Goal: Navigation & Orientation: Find specific page/section

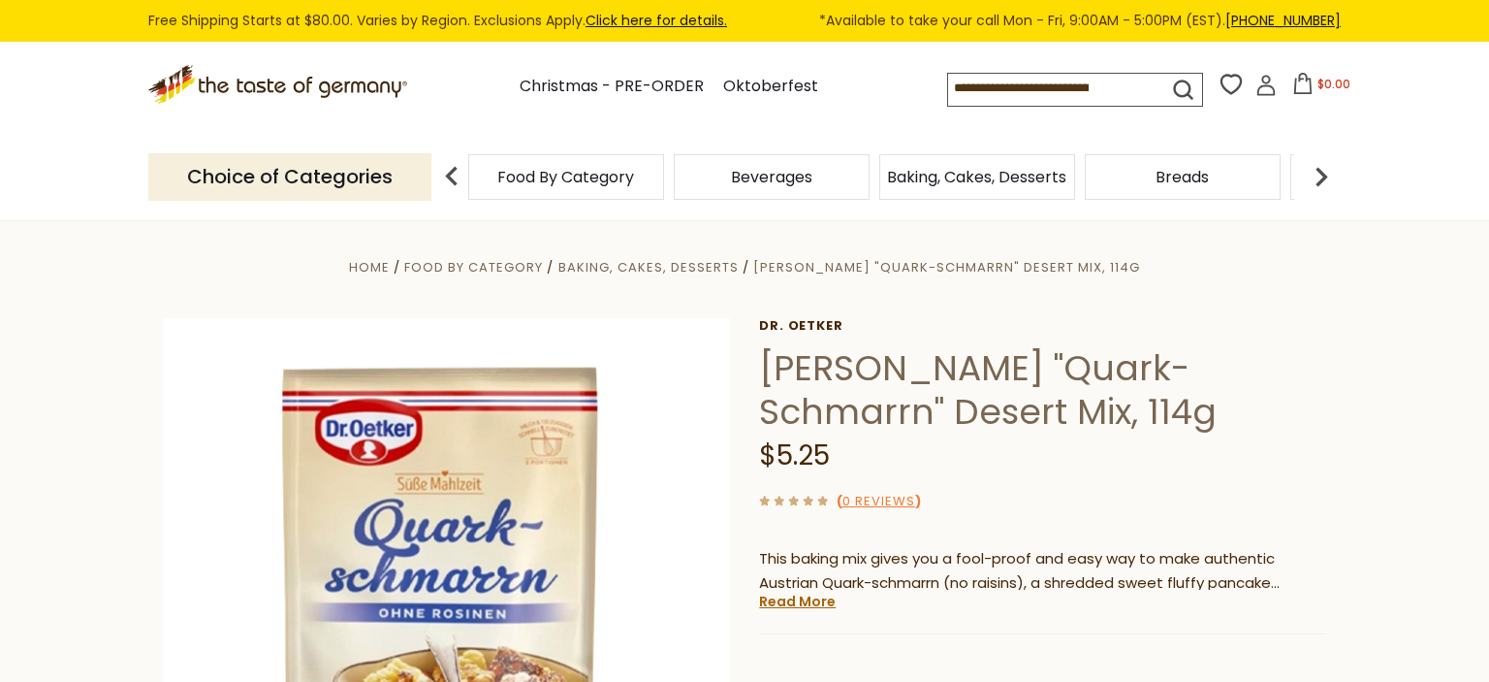
click at [614, 178] on span "Food By Category" at bounding box center [565, 177] width 137 height 15
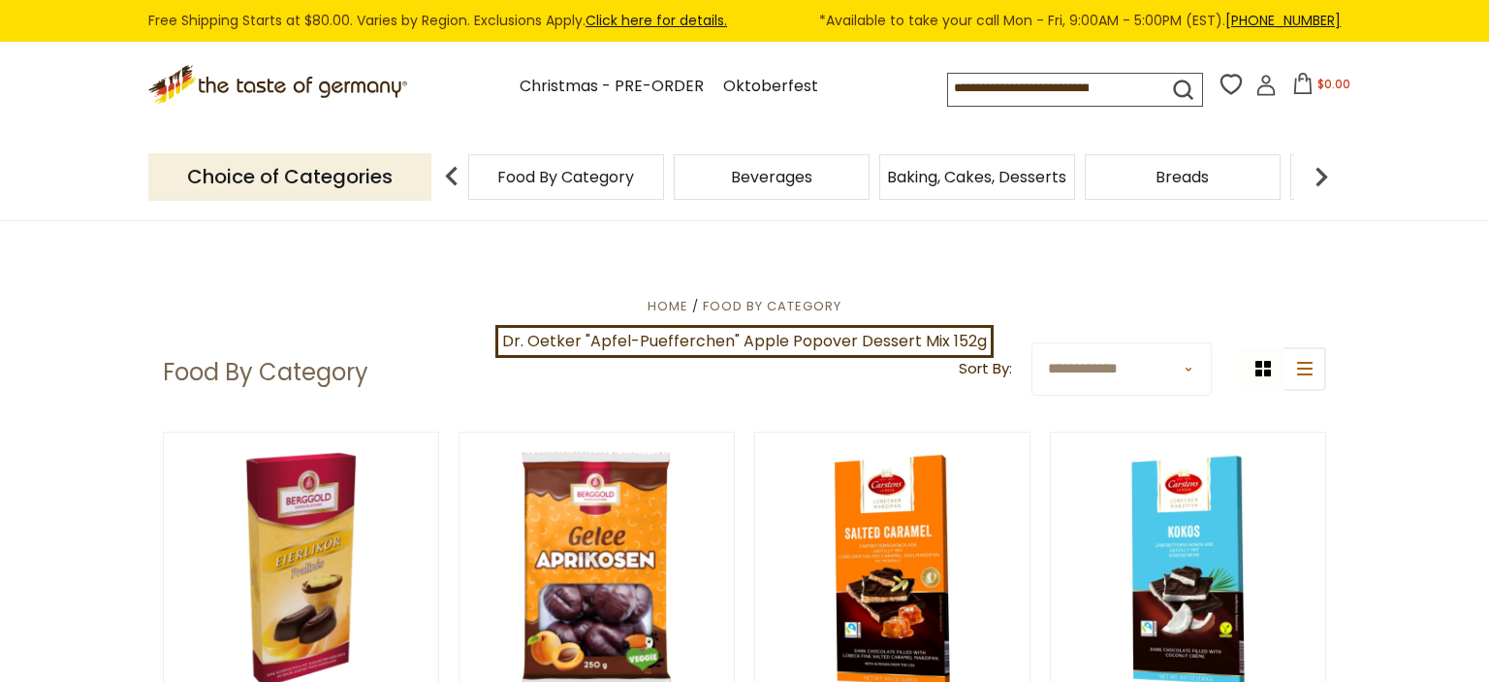
click at [1176, 170] on span "Breads" at bounding box center [1182, 177] width 53 height 15
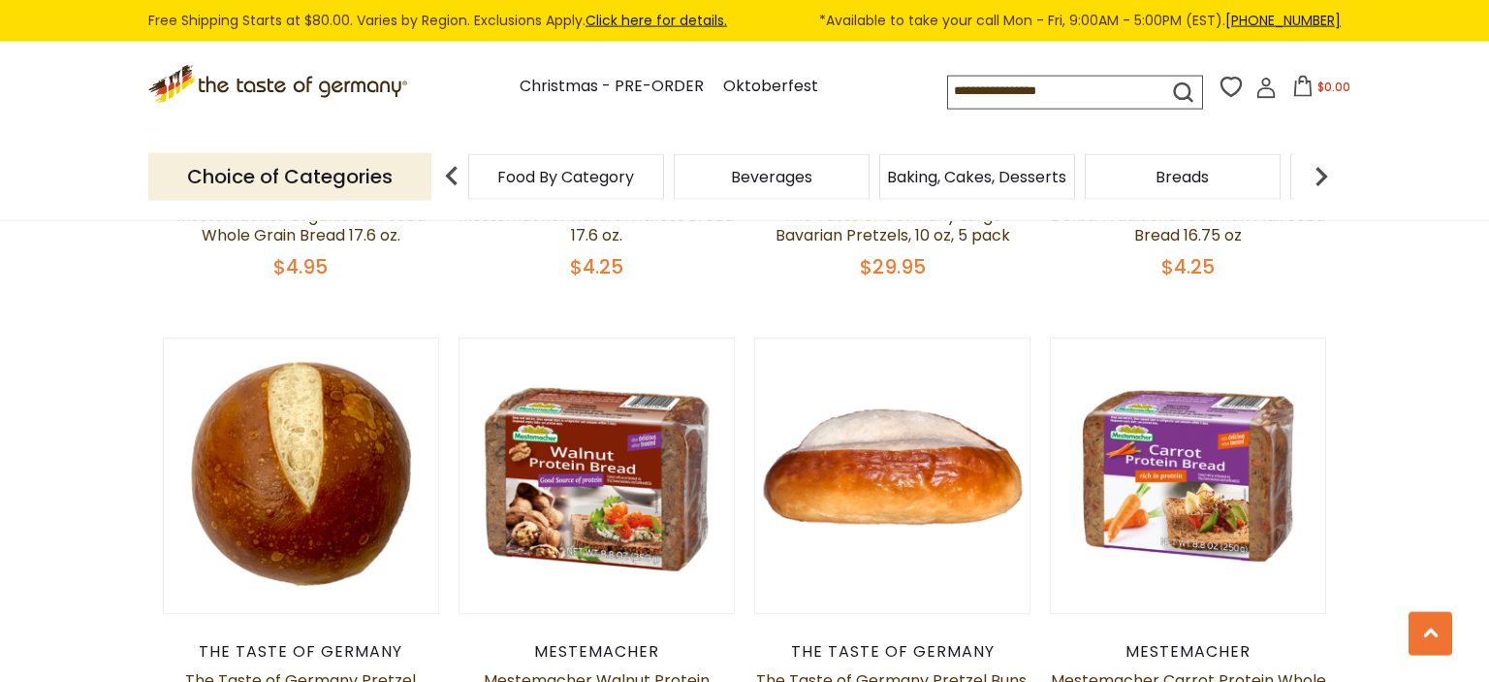
scroll to position [2316, 0]
